Goal: Task Accomplishment & Management: Complete application form

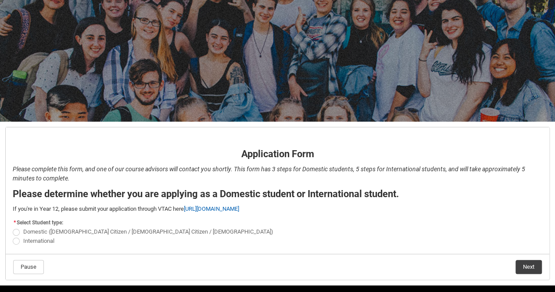
scroll to position [54, 0]
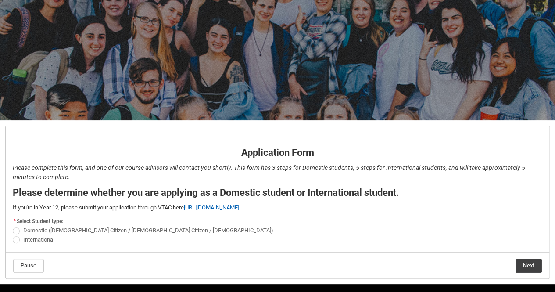
click at [17, 233] on span "REDU_Application_Form_for_Applicant flow" at bounding box center [16, 230] width 7 height 7
click at [13, 226] on input "Domestic ([DEMOGRAPHIC_DATA] Citizen / [DEMOGRAPHIC_DATA] Citizen / [DEMOGRAPHI…" at bounding box center [12, 226] width 0 height 0
radio input "true"
click at [524, 260] on button "Next" at bounding box center [529, 265] width 26 height 14
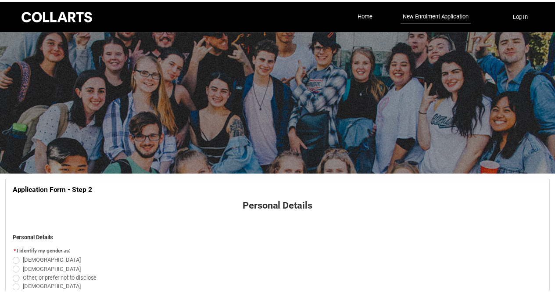
scroll to position [91, 0]
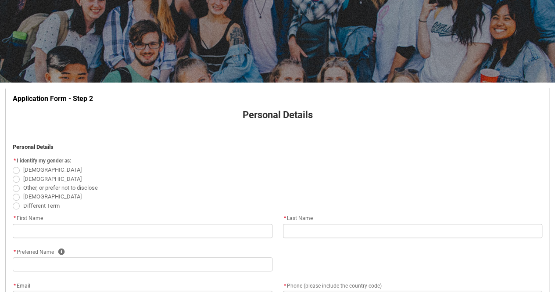
click at [16, 169] on span "REDU_Application_Form_for_Applicant flow" at bounding box center [16, 170] width 7 height 7
click at [13, 165] on input "[DEMOGRAPHIC_DATA]" at bounding box center [12, 165] width 0 height 0
radio input "true"
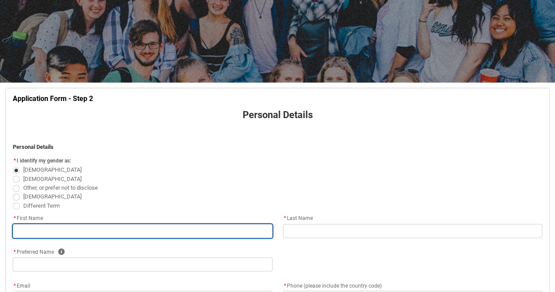
click at [77, 231] on input "REDU_Application_Form_for_Applicant flow" at bounding box center [143, 231] width 260 height 14
type lightning-primitive-input-simple "C"
type input "C"
type lightning-primitive-input-simple "Ca"
type input "Ca"
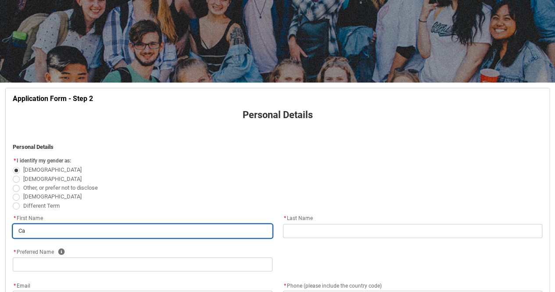
type lightning-primitive-input-simple "Cat"
type input "Cat"
type lightning-primitive-input-simple "Cath"
type input "Cath"
type lightning-primitive-input-simple "Cathe"
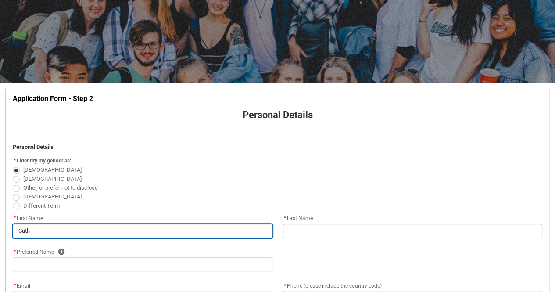
type input "Cathe"
type lightning-primitive-input-simple "[PERSON_NAME]"
type input "[PERSON_NAME]"
type lightning-primitive-input-simple "Catheri"
type input "Catheri"
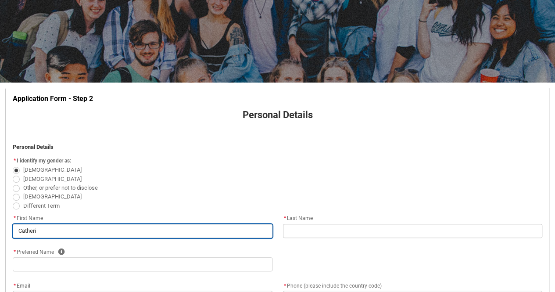
type lightning-primitive-input-simple "[PERSON_NAME]"
type input "[PERSON_NAME]"
type lightning-primitive-input-simple "[PERSON_NAME]"
type input "[PERSON_NAME]"
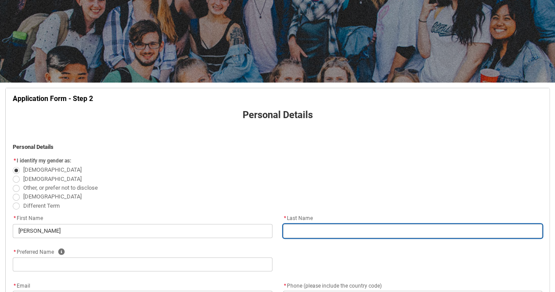
click at [337, 235] on input "REDU_Application_Form_for_Applicant flow" at bounding box center [413, 231] width 260 height 14
type lightning-primitive-input-simple "C"
type input "C"
type lightning-primitive-input-simple "Co"
type input "Co"
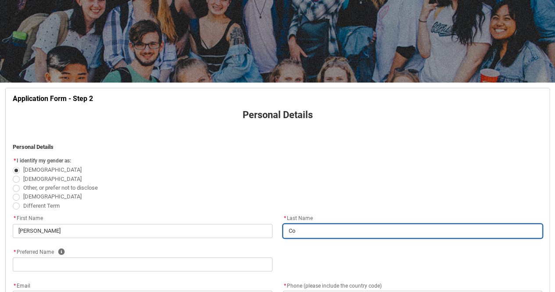
type lightning-primitive-input-simple "Col"
type input "Col"
type lightning-primitive-input-simple "Coll"
type input "Coll"
type lightning-primitive-input-simple "Colli"
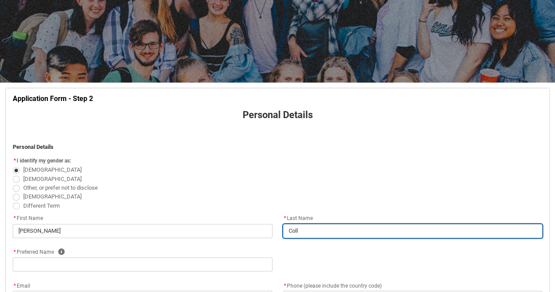
type input "Colli"
type lightning-primitive-input-simple "Collin"
type input "Collin"
type lightning-primitive-input-simple "[PERSON_NAME]"
type input "[PERSON_NAME]"
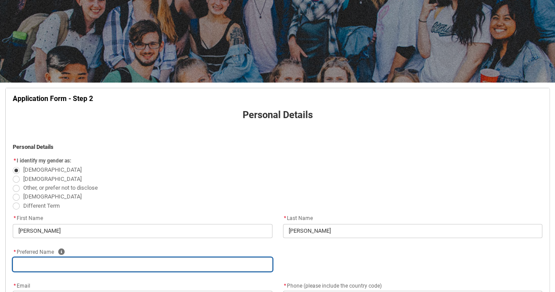
click at [251, 263] on input "REDU_Application_Form_for_Applicant flow" at bounding box center [143, 264] width 260 height 14
type lightning-primitive-input-simple "C"
type input "C"
type lightning-primitive-input-simple "Ca"
type input "Ca"
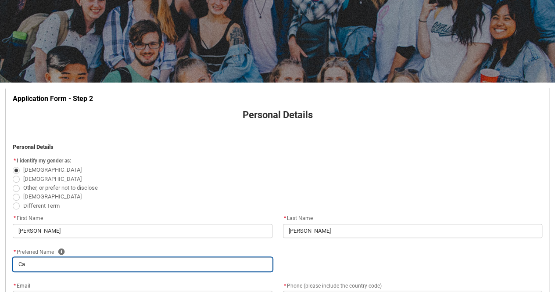
type lightning-primitive-input-simple "Cat"
type input "Cat"
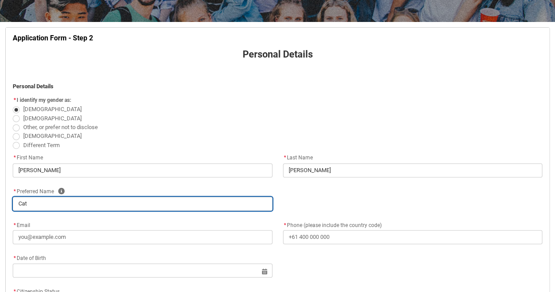
scroll to position [153, 0]
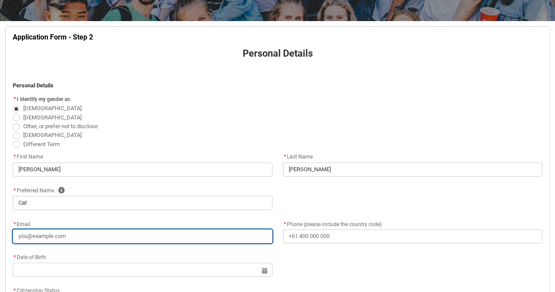
click at [199, 233] on input "* Email" at bounding box center [143, 236] width 260 height 14
type lightning-primitive-input-simple "c"
type input "c"
type lightning-primitive-input-simple "cc"
type input "cc"
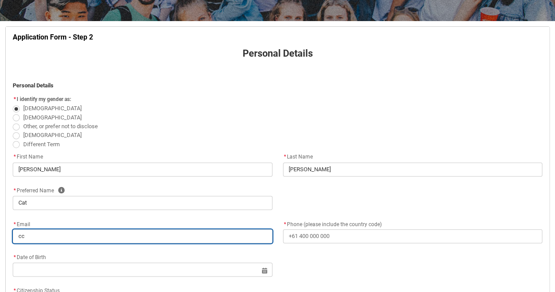
type lightning-primitive-input-simple "cc."
type input "cc."
type lightning-primitive-input-simple "cc.c"
type input "cc.c"
type lightning-primitive-input-simple "[DOMAIN_NAME]"
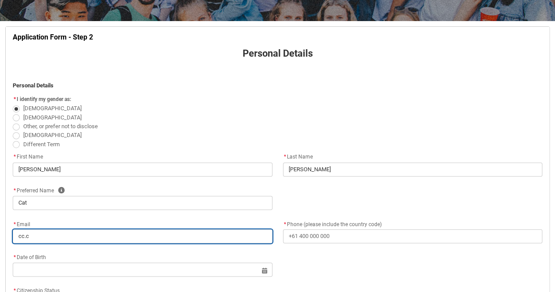
type input "[DOMAIN_NAME]"
type lightning-primitive-input-simple "cc.cre"
type input "cc.cre"
type lightning-primitive-input-simple "cc.crea"
type input "cc.crea"
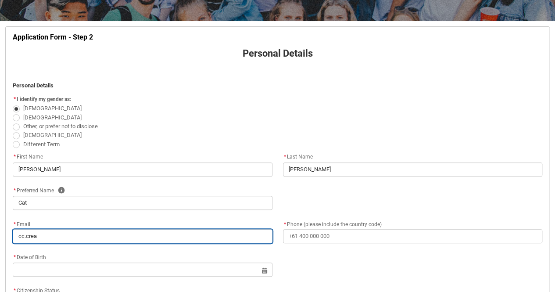
type lightning-primitive-input-simple "cc.creat"
type input "cc.creat"
type lightning-primitive-input-simple "cc.create"
type input "cc.create"
type lightning-primitive-input-simple "cc.creates"
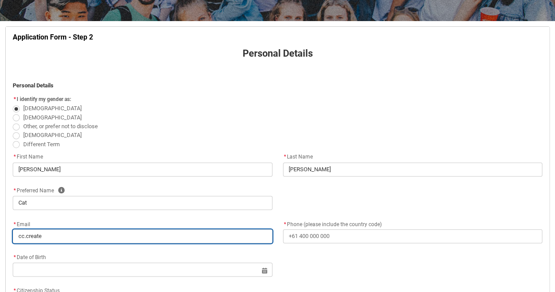
type input "cc.creates"
type lightning-primitive-input-simple "cc.creates2"
type input "cc.creates2"
type lightning-primitive-input-simple "cc.creates20"
type input "cc.creates20"
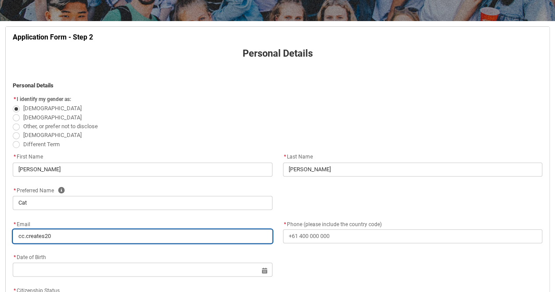
type lightning-primitive-input-simple "cc.creates201"
type input "cc.creates201"
type lightning-primitive-input-simple "cc.creates2010"
type input "cc.creates2010"
type lightning-primitive-input-simple "cc.creates2010@"
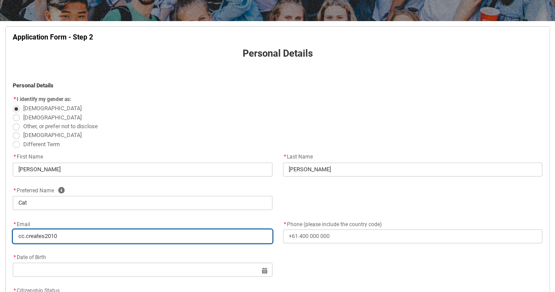
type input "cc.creates2010@"
type lightning-primitive-input-simple "cc.creates2010@g"
type input "cc.creates2010@g"
type lightning-primitive-input-simple "cc.creates2010@gm"
type input "cc.creates2010@gm"
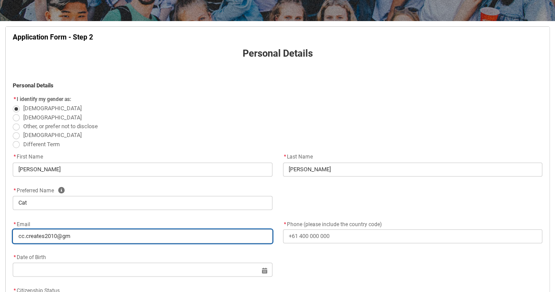
type lightning-primitive-input-simple "cc.creates2010@gma"
type input "cc.creates2010@gma"
type lightning-primitive-input-simple "cc.creates2010@gmai"
type input "cc.creates2010@gmai"
type lightning-primitive-input-simple "[EMAIL_ADDRESS]"
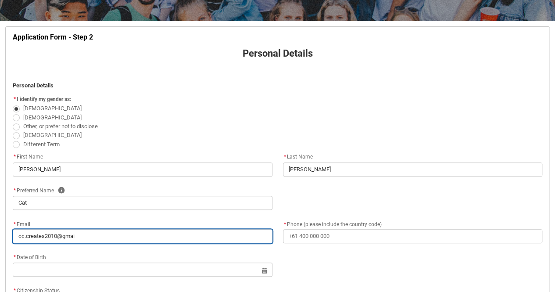
type input "[EMAIL_ADDRESS]"
type lightning-primitive-input-simple "[EMAIL_ADDRESS]."
type input "[EMAIL_ADDRESS]."
type lightning-primitive-input-simple "cc.creates2010@gmail.c"
type input "cc.creates2010@gmail.c"
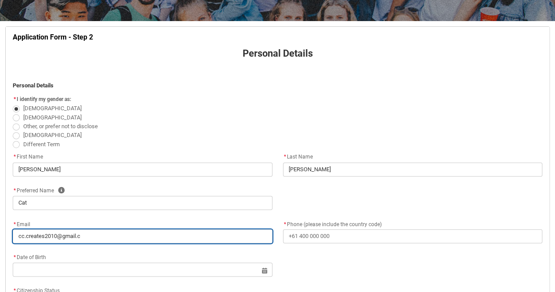
type lightning-primitive-input-simple "[EMAIL_ADDRESS][DOMAIN_NAME]"
type input "[EMAIL_ADDRESS][DOMAIN_NAME]"
type lightning-primitive-input-simple "[EMAIL_ADDRESS][DOMAIN_NAME]"
type input "[EMAIL_ADDRESS][DOMAIN_NAME]"
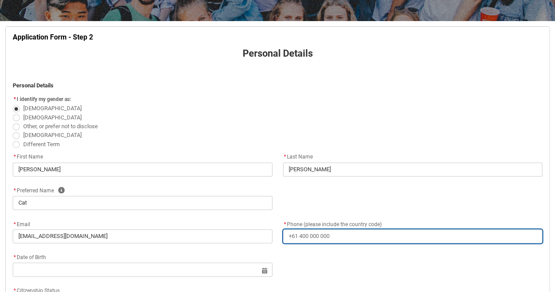
click at [316, 235] on input "* Phone (please include the country code)" at bounding box center [413, 236] width 260 height 14
type lightning-primitive-input-simple "0"
type input "0"
type lightning-primitive-input-simple "04"
type input "04"
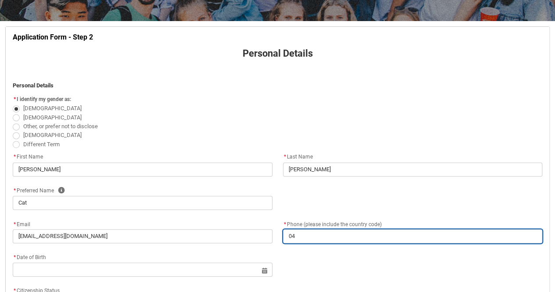
type lightning-primitive-input-simple "041"
type input "041"
type lightning-primitive-input-simple "0413"
type input "0413"
type lightning-primitive-input-simple "04134"
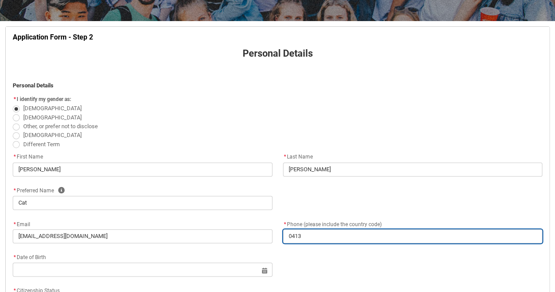
type input "04134"
type lightning-primitive-input-simple "041343"
type input "041343"
type lightning-primitive-input-simple "0413432"
type input "0413432"
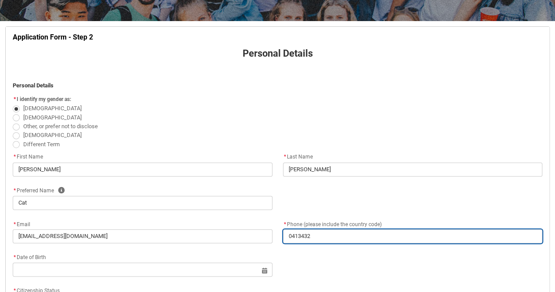
type lightning-primitive-input-simple "04134322"
type input "04134322"
type lightning-primitive-input-simple "041343228"
type input "041343228"
type lightning-primitive-input-simple "0413432282"
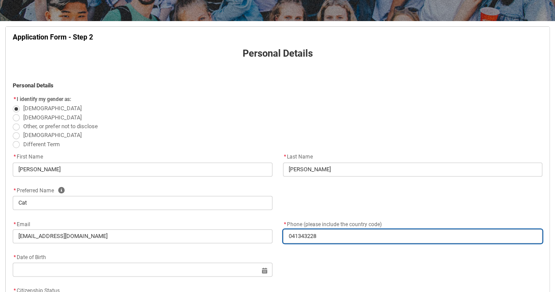
type input "0413432282"
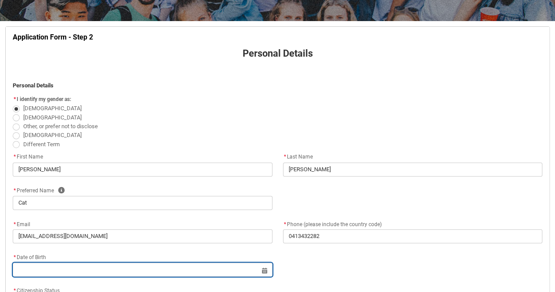
click at [213, 266] on input "REDU_Application_Form_for_Applicant flow" at bounding box center [143, 269] width 260 height 14
select select "2025"
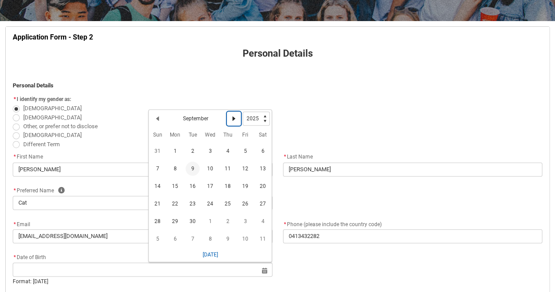
click at [237, 118] on lightning-primitive-icon "Date picker: September" at bounding box center [234, 118] width 6 height 6
click at [228, 168] on span "9" at bounding box center [228, 170] width 14 height 14
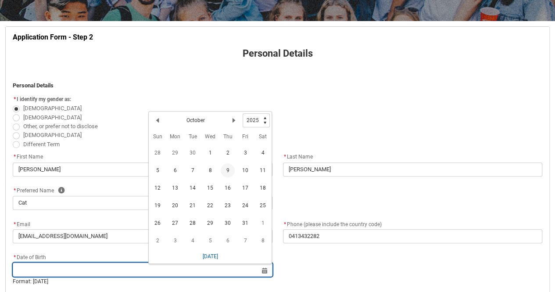
type lightning-datepicker "[DATE]"
type lightning-input "[DATE]"
type input "[DATE]"
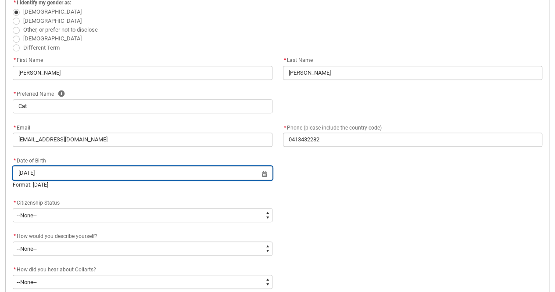
scroll to position [250, 0]
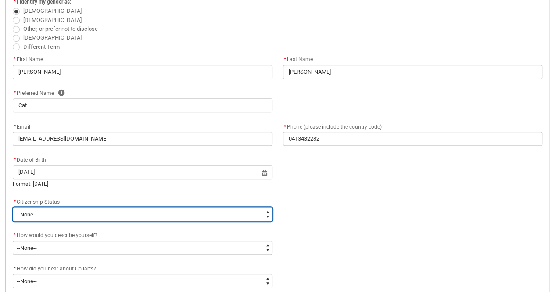
click at [133, 211] on select "--None-- [DEMOGRAPHIC_DATA] Humanitarian Visa [DEMOGRAPHIC_DATA] citizen Other …" at bounding box center [143, 214] width 260 height 14
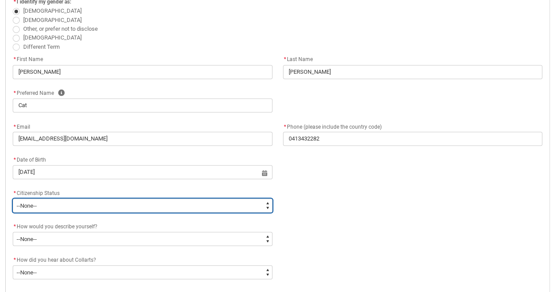
type lightning-select "Citizenship.1"
click at [13, 198] on select "--None-- [DEMOGRAPHIC_DATA] Humanitarian Visa [DEMOGRAPHIC_DATA] citizen Other …" at bounding box center [143, 205] width 260 height 14
select select "Citizenship.1"
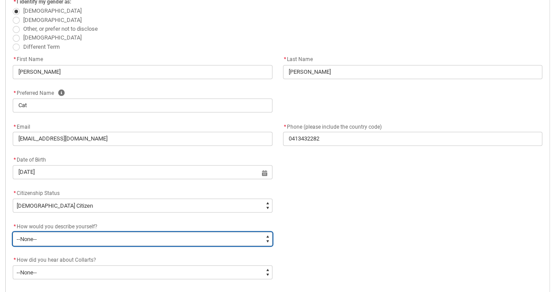
click at [119, 239] on select "--None-- I'm currently in Year 12 and planning what I'll do after school I've c…" at bounding box center [143, 239] width 260 height 14
type lightning-select "HSLC_Domestic_d"
click at [13, 232] on select "--None-- I'm currently in Year 12 and planning what I'll do after school I've c…" at bounding box center [143, 239] width 260 height 14
select select "HSLC_Domestic_d"
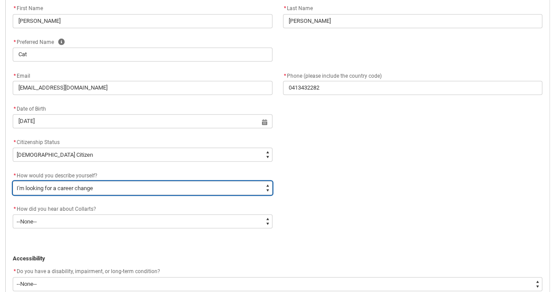
scroll to position [303, 0]
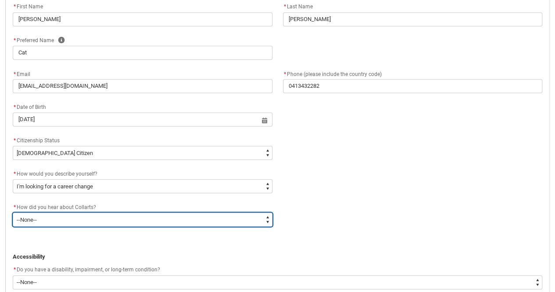
click at [165, 217] on select "--None-- Advertising - Facebook Advertising - Google Advertising - Instagram Ad…" at bounding box center [143, 219] width 260 height 14
type lightning-select "Heard_About_Collarts_Picklist.Advertising - Google"
click at [13, 212] on select "--None-- Advertising - Facebook Advertising - Google Advertising - Instagram Ad…" at bounding box center [143, 219] width 260 height 14
select select "Heard_About_Collarts_Picklist.Advertising - Google"
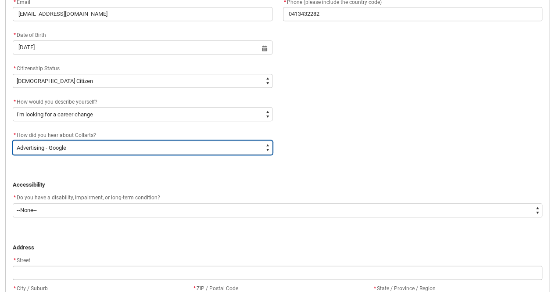
scroll to position [383, 0]
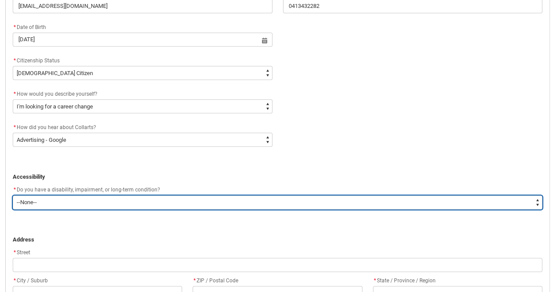
click at [159, 198] on select "--None-- Yes No" at bounding box center [278, 202] width 530 height 14
type lightning-select "Yes_TextChoice"
click at [13, 195] on select "--None-- Yes No" at bounding box center [278, 202] width 530 height 14
select select "Yes_TextChoice"
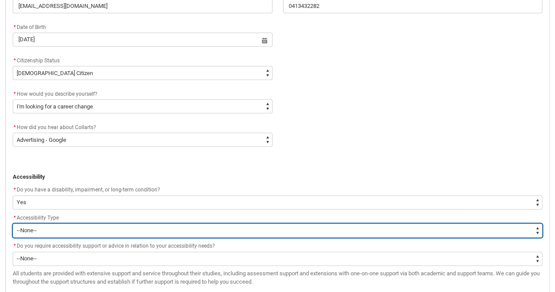
click at [129, 230] on select "--None-- Acquired [MEDICAL_DATA] [MEDICAL_DATA] / Deaf [MEDICAL_DATA] [MEDICAL_…" at bounding box center [278, 230] width 530 height 14
type lightning-select "Disability_AcquiredBrainInjury"
click at [13, 223] on select "--None-- Acquired [MEDICAL_DATA] [MEDICAL_DATA] / Deaf [MEDICAL_DATA] [MEDICAL_…" at bounding box center [278, 230] width 530 height 14
select select "Disability_AcquiredBrainInjury"
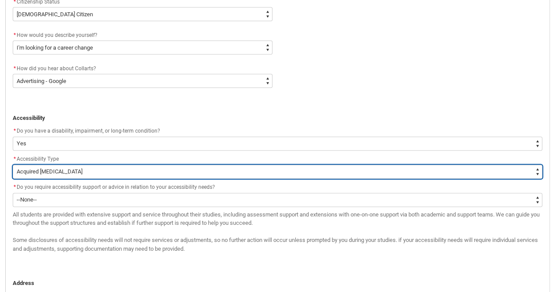
scroll to position [442, 0]
click at [235, 173] on select "--None-- Acquired [MEDICAL_DATA] [MEDICAL_DATA] / Deaf [MEDICAL_DATA] [MEDICAL_…" at bounding box center [278, 171] width 530 height 14
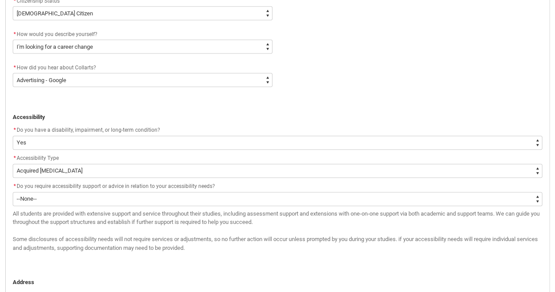
click at [226, 219] on span "All students are provided with extensive support and service throughout their s…" at bounding box center [276, 217] width 527 height 15
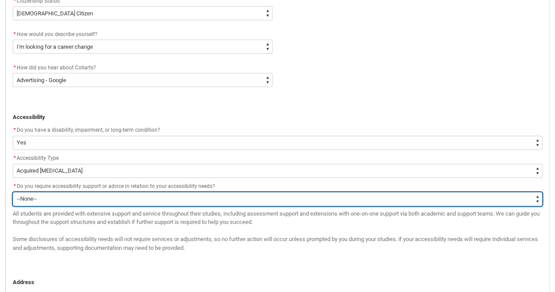
click at [231, 203] on select "--None-- Yes No" at bounding box center [278, 199] width 530 height 14
type lightning-select "Yes_TextChoice"
click at [13, 192] on select "--None-- Yes No" at bounding box center [278, 199] width 530 height 14
select select "Yes_TextChoice"
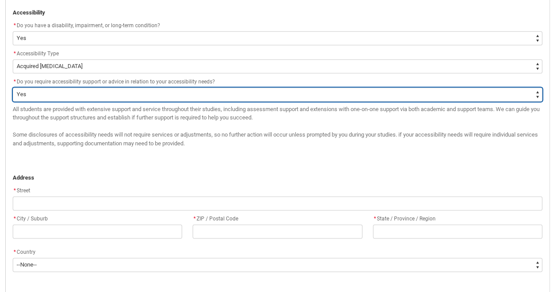
scroll to position [554, 0]
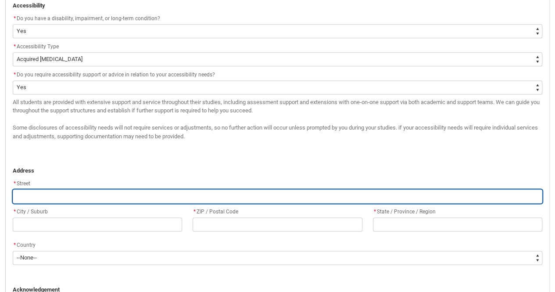
click at [128, 199] on input "REDU_Application_Form_for_Applicant flow" at bounding box center [278, 196] width 530 height 14
type lightning-primitive-input-simple "1"
type input "1"
type lightning-primitive-input-simple "11"
type input "11"
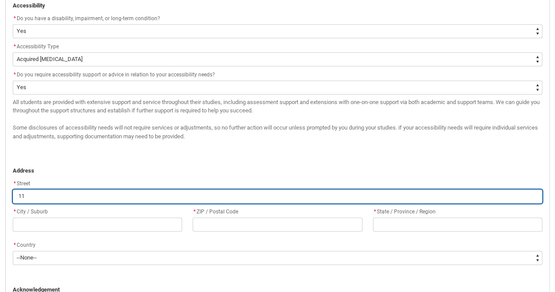
type lightning-primitive-input-simple "111"
type input "111"
type lightning-primitive-input-simple "1111"
type input "1111"
type lightning-primitive-input-simple "1111"
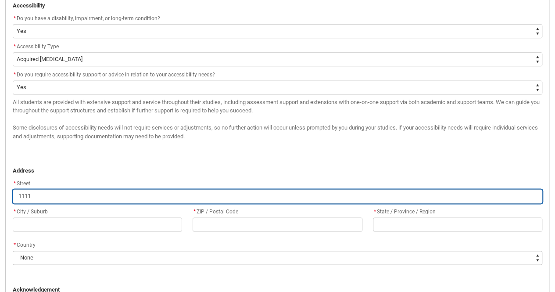
type input "1111"
type lightning-primitive-input-simple "1111 G"
type input "1111 G"
type lightning-primitive-input-simple "1111 Go"
type input "1111 Go"
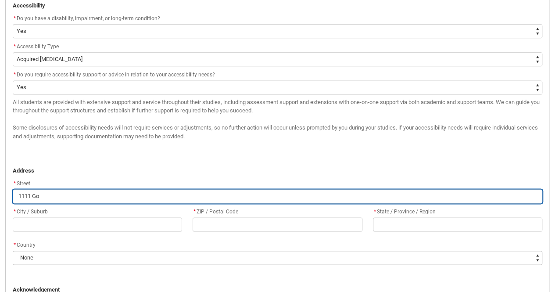
type lightning-primitive-input-simple "1111 Gol"
type input "1111 Gol"
type lightning-primitive-input-simple "1111 Gold"
type input "1111 Gold"
type lightning-primitive-input-simple "1111 Gold"
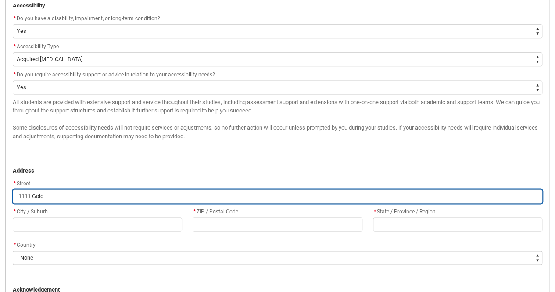
type input "1111 Gold"
type lightning-primitive-input-simple "1111 Gold C"
type input "1111 Gold C"
type lightning-primitive-input-simple "1111 Gold Co"
type input "1111 Gold Co"
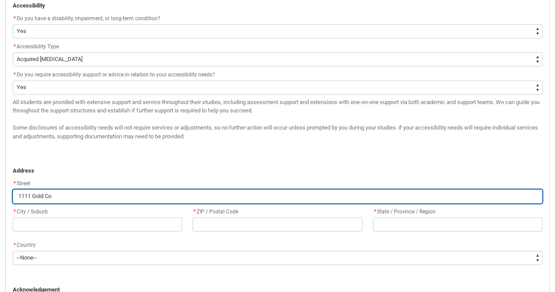
type lightning-primitive-input-simple "1111 Gold Coa"
type input "1111 Gold Coa"
type lightning-primitive-input-simple "1111 Gold Coas"
type input "1111 Gold Coas"
type lightning-primitive-input-simple "1111 Gold Coast"
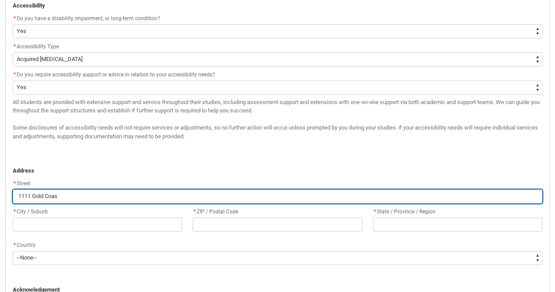
type input "1111 Gold Coast"
type lightning-primitive-input-simple "1111 Gold Coast"
type input "1111 Gold Coast"
type lightning-primitive-input-simple "1111 Gold Coast H"
type input "1111 Gold Coast H"
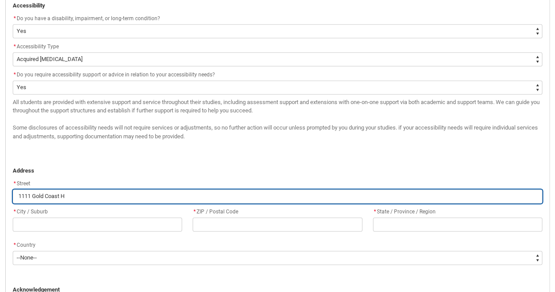
type lightning-primitive-input-simple "1111 Gold Coast Hi"
type input "1111 Gold Coast Hi"
type lightning-primitive-input-simple "1111 Gold Coast Hig"
type input "1111 Gold Coast Hig"
type lightning-primitive-input-simple "1111 Gold Coast High"
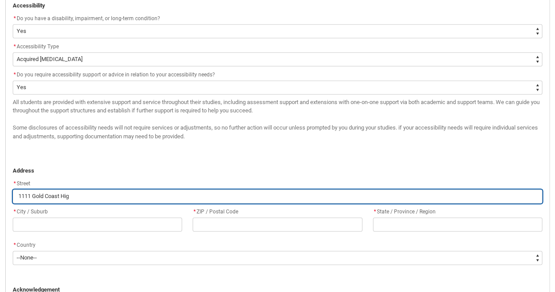
type input "1111 Gold Coast High"
type lightning-primitive-input-simple "1111 Gold Coast Highw"
type input "1111 Gold Coast Highw"
type lightning-primitive-input-simple "1111 Gold Coast Highwa"
type input "1111 Gold Coast Highwa"
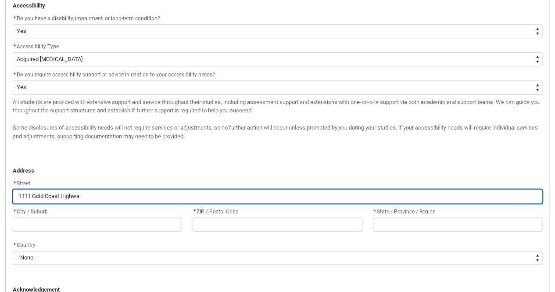
type lightning-primitive-input-simple "[STREET_ADDRESS]"
type input "[STREET_ADDRESS]"
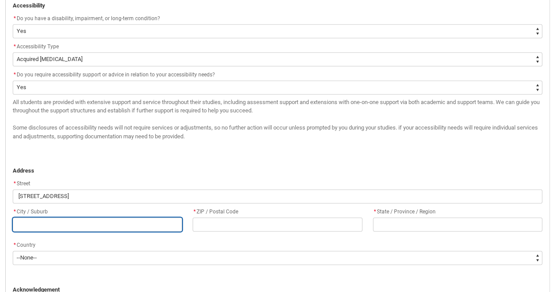
click at [98, 226] on input "REDU_Application_Form_for_Applicant flow" at bounding box center [97, 224] width 169 height 14
type lightning-primitive-input-simple "C"
type input "C"
type lightning-primitive-input-simple "P"
type input "P"
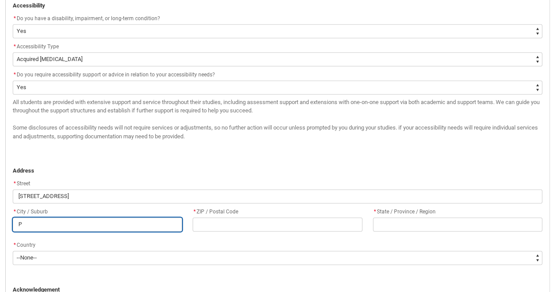
type lightning-primitive-input-simple "Pa"
type input "Pa"
type lightning-primitive-input-simple "Pal"
type input "Pal"
type lightning-primitive-input-simple "Palm"
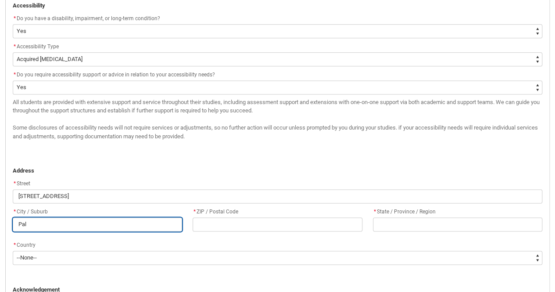
type input "Palm"
type lightning-primitive-input-simple "Palm"
type input "Palm"
type lightning-primitive-input-simple "Palm B"
type input "Palm B"
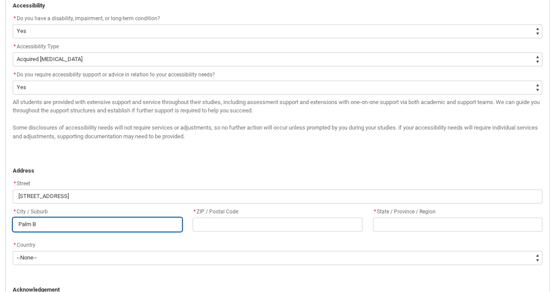
type lightning-primitive-input-simple "Palm Be"
type input "Palm Be"
type lightning-primitive-input-simple "Palm Bea"
type input "Palm Bea"
type lightning-primitive-input-simple "Palm Beac"
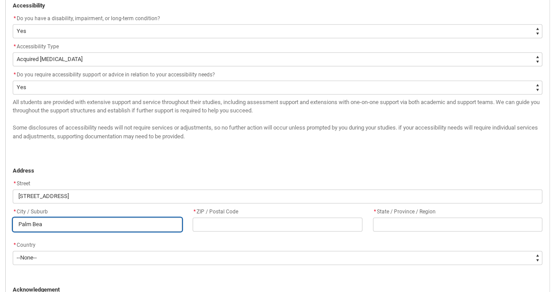
type input "Palm Beac"
type lightning-primitive-input-simple "[GEOGRAPHIC_DATA]"
type input "[GEOGRAPHIC_DATA]"
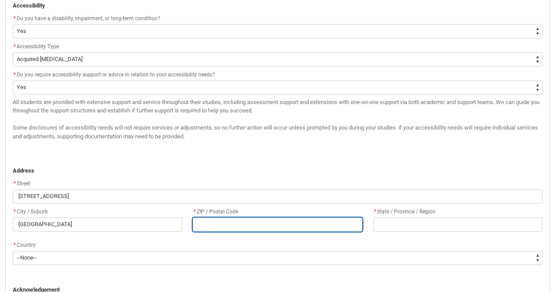
click at [210, 227] on input "REDU_Application_Form_for_Applicant flow" at bounding box center [277, 224] width 169 height 14
type lightning-primitive-input-simple "4"
type input "4"
type lightning-primitive-input-simple "41"
type input "41"
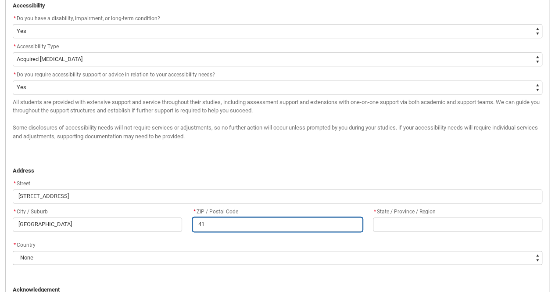
type lightning-primitive-input-simple "415"
type input "415"
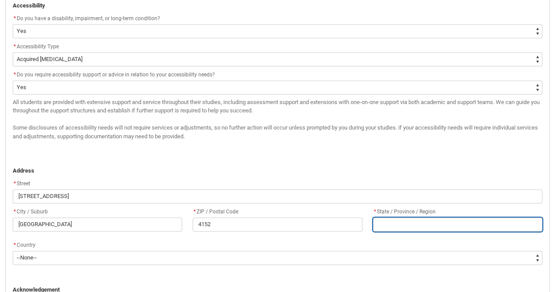
click at [384, 223] on input "REDU_Application_Form_for_Applicant flow" at bounding box center [457, 224] width 169 height 14
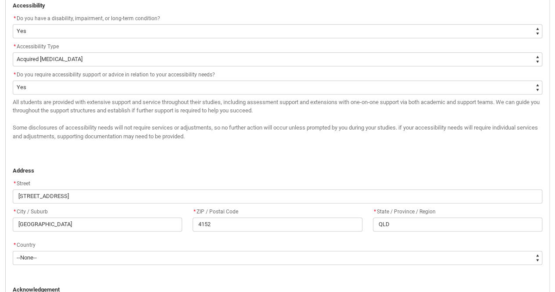
click at [363, 249] on div "* Country" at bounding box center [278, 245] width 530 height 11
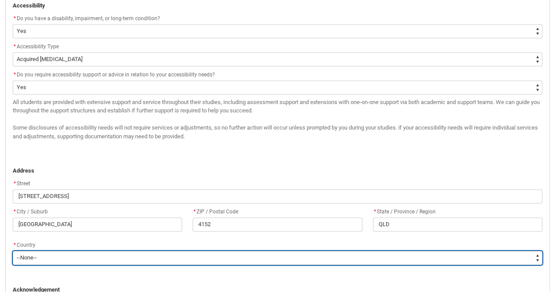
click at [366, 260] on select "--None-- [GEOGRAPHIC_DATA] ([GEOGRAPHIC_DATA]) [GEOGRAPHIC_DATA] [GEOGRAPHIC_DA…" at bounding box center [278, 258] width 530 height 14
click at [13, 251] on select "--None-- [GEOGRAPHIC_DATA] ([GEOGRAPHIC_DATA]) [GEOGRAPHIC_DATA] [GEOGRAPHIC_DA…" at bounding box center [278, 258] width 530 height 14
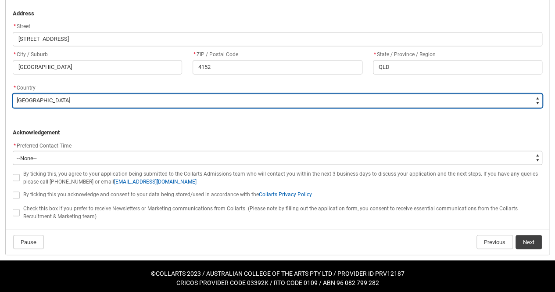
scroll to position [712, 0]
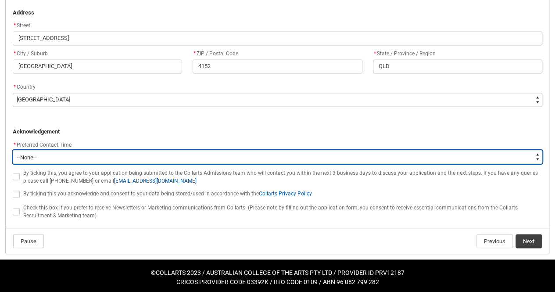
click at [57, 156] on select "--None-- Morning (9:00AM-12:00PM) Afternoon (12:00PM-5:00PM)" at bounding box center [278, 157] width 530 height 14
click at [13, 150] on select "--None-- Morning (9:00AM-12:00PM) Afternoon (12:00PM-5:00PM)" at bounding box center [278, 157] width 530 height 14
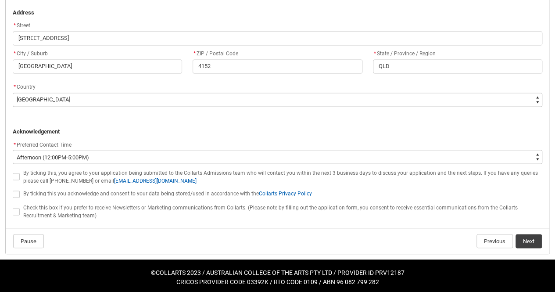
click at [16, 176] on span "REDU_Application_Form_for_Applicant flow" at bounding box center [16, 176] width 7 height 7
click at [13, 172] on input "REDU_Application_Form_for_Applicant flow" at bounding box center [12, 172] width 0 height 0
click at [15, 193] on span "REDU_Application_Form_for_Applicant flow" at bounding box center [16, 193] width 7 height 7
click at [13, 190] on input "REDU_Application_Form_for_Applicant flow" at bounding box center [12, 189] width 0 height 0
click at [15, 212] on span "REDU_Application_Form_for_Applicant flow" at bounding box center [16, 211] width 7 height 7
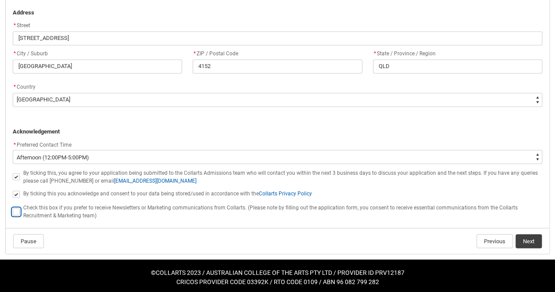
click at [13, 207] on input "REDU_Application_Form_for_Applicant flow" at bounding box center [12, 206] width 0 height 0
click at [529, 236] on button "Next" at bounding box center [529, 241] width 26 height 14
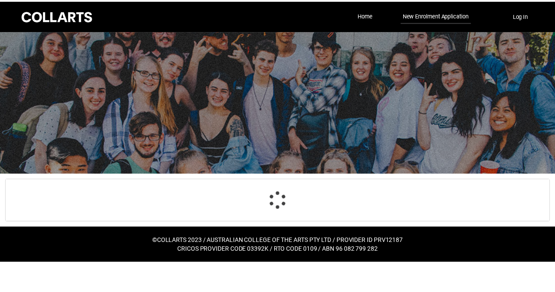
scroll to position [91, 0]
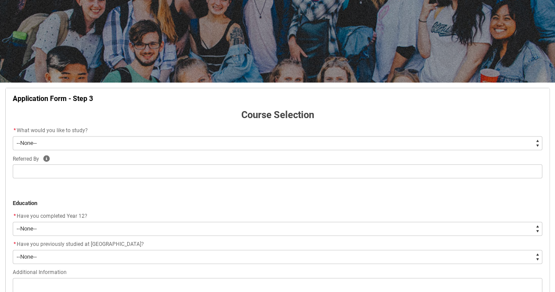
click at [322, 149] on select "--None-- Diploma Bachelor Post Graduate" at bounding box center [278, 143] width 530 height 14
click at [13, 136] on select "--None-- Diploma Bachelor Post Graduate" at bounding box center [278, 143] width 530 height 14
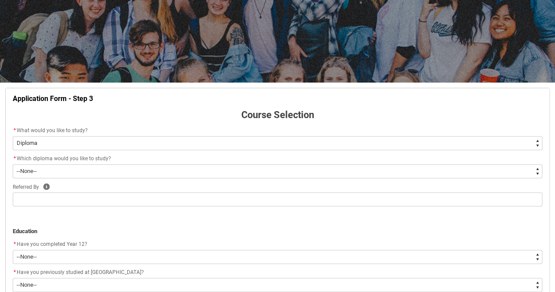
click at [297, 162] on div "* Which diploma would you like to study?" at bounding box center [278, 159] width 530 height 11
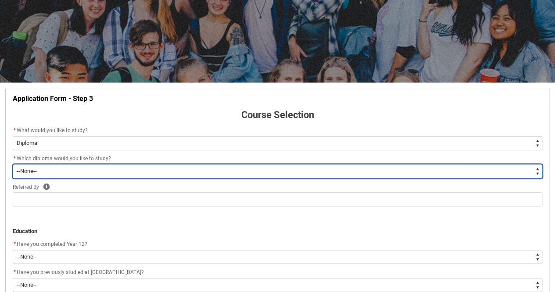
click at [300, 169] on select "--None-- Diploma of 2D Animation Diploma of Applied Business (Entertainment Man…" at bounding box center [278, 171] width 530 height 14
click at [13, 164] on select "--None-- Diploma of 2D Animation Diploma of Applied Business (Entertainment Man…" at bounding box center [278, 171] width 530 height 14
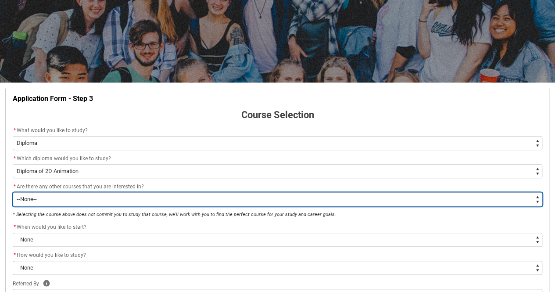
click at [194, 197] on select "--None-- Yes No" at bounding box center [278, 199] width 530 height 14
click at [13, 192] on select "--None-- Yes No" at bounding box center [278, 199] width 530 height 14
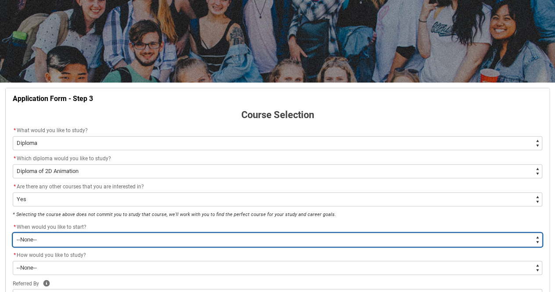
click at [198, 237] on select "--None-- Trimester 1 2026, starting [DATE] Trimester 3 2025, starting [DATE]" at bounding box center [278, 240] width 530 height 14
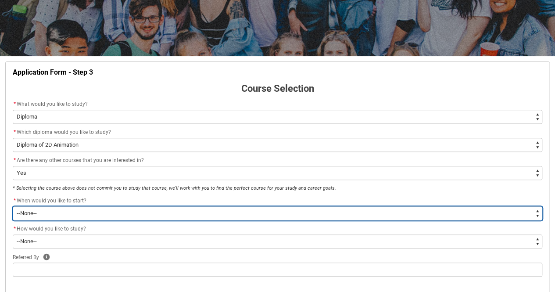
scroll to position [123, 0]
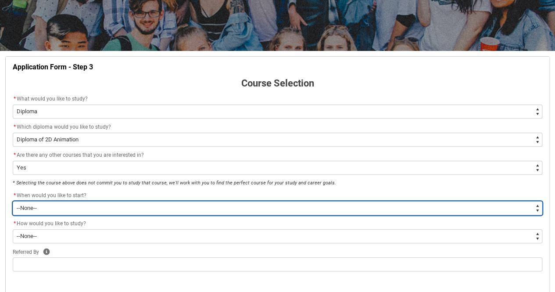
click at [192, 208] on select "--None-- Trimester 1 2026, starting [DATE] Trimester 3 2025, starting [DATE]" at bounding box center [278, 208] width 530 height 14
click at [13, 201] on select "--None-- Trimester 1 2026, starting [DATE] Trimester 3 2025, starting [DATE]" at bounding box center [278, 208] width 530 height 14
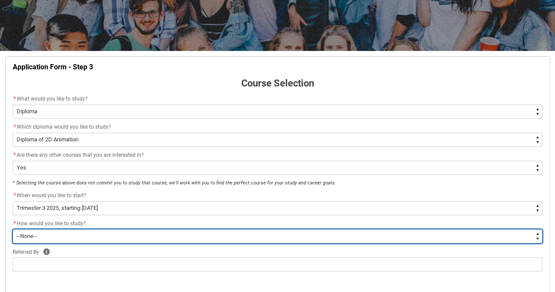
click at [194, 236] on select "--None-- On-campus Online" at bounding box center [278, 236] width 530 height 14
click at [13, 229] on select "--None-- On-campus Online" at bounding box center [278, 236] width 530 height 14
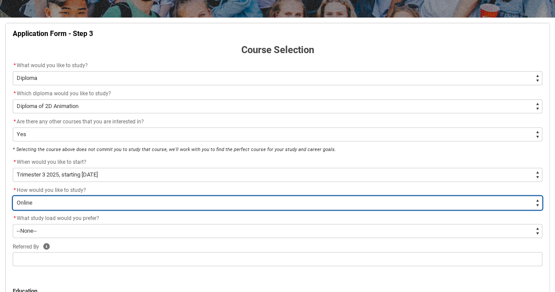
scroll to position [157, 0]
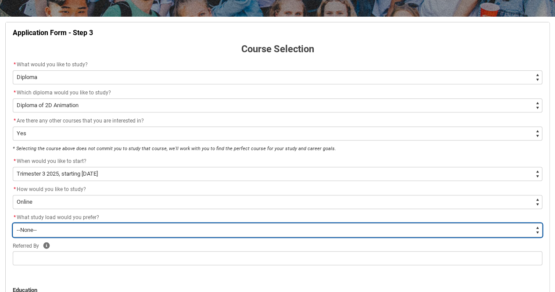
click at [197, 230] on select "--None-- Full-time Part-time" at bounding box center [278, 230] width 530 height 14
click at [13, 223] on select "--None-- Full-time Part-time" at bounding box center [278, 230] width 530 height 14
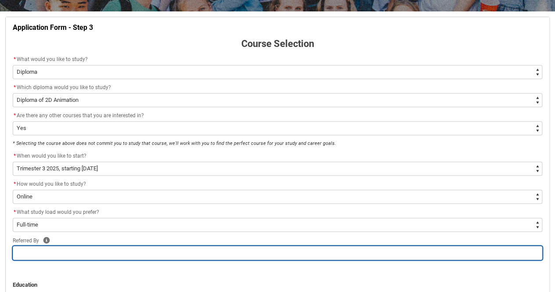
click at [193, 253] on input "REDU_Application_Form_for_Applicant flow" at bounding box center [278, 253] width 530 height 14
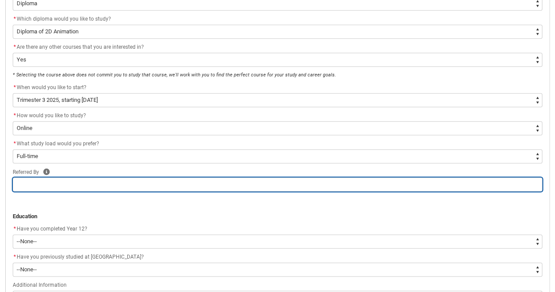
scroll to position [233, 0]
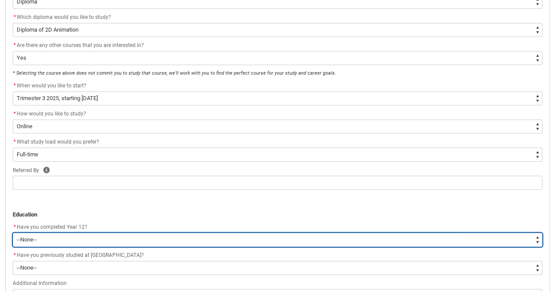
click at [189, 244] on select "--None-- Yes No Other" at bounding box center [278, 240] width 530 height 14
click at [13, 233] on select "--None-- Yes No Other" at bounding box center [278, 240] width 530 height 14
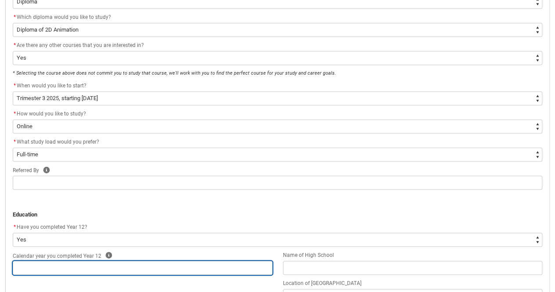
click at [196, 267] on input "REDU_Application_Form_for_Applicant flow" at bounding box center [143, 268] width 260 height 14
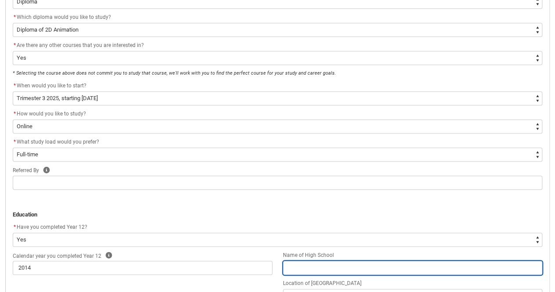
click at [303, 269] on input "REDU_Application_Form_for_Applicant flow" at bounding box center [413, 268] width 260 height 14
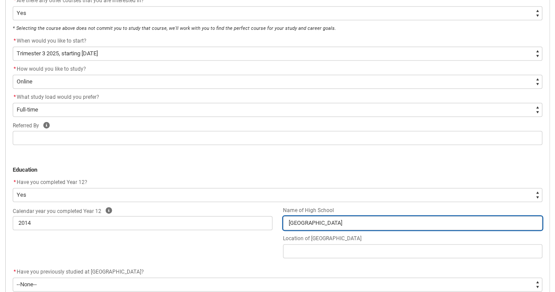
scroll to position [278, 0]
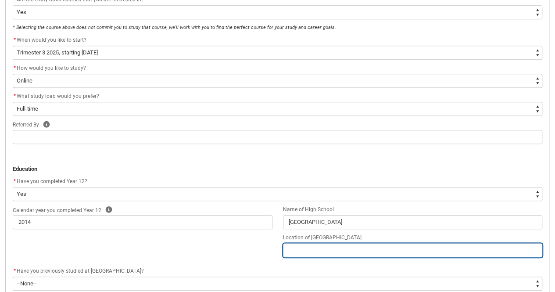
click at [316, 248] on input "REDU_Application_Form_for_Applicant flow" at bounding box center [413, 250] width 260 height 14
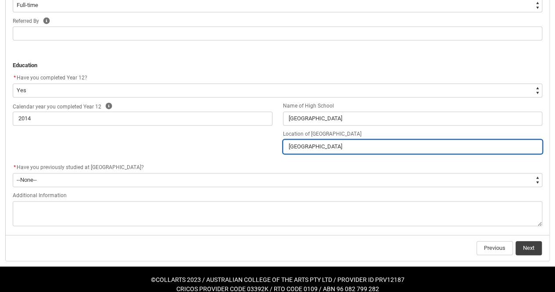
scroll to position [384, 0]
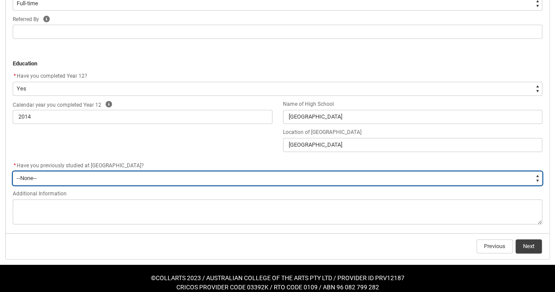
click at [232, 183] on select "--None-- Yes No" at bounding box center [278, 178] width 530 height 14
click at [13, 171] on select "--None-- Yes No" at bounding box center [278, 178] width 530 height 14
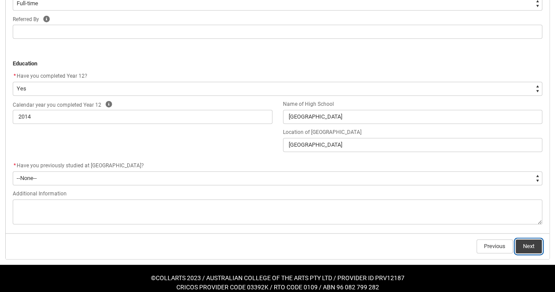
click at [535, 247] on button "Next" at bounding box center [529, 246] width 26 height 14
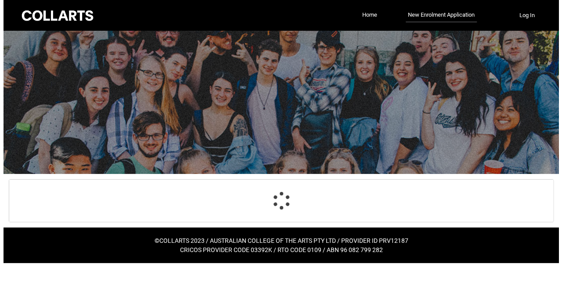
scroll to position [0, 0]
